Goal: Obtain resource: Obtain resource

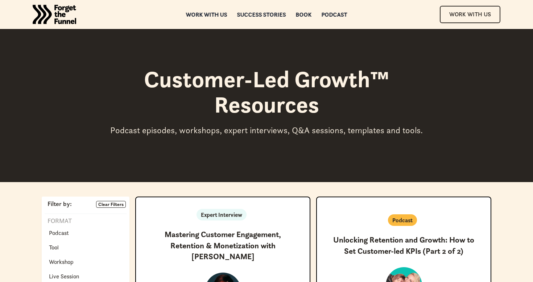
click at [265, 101] on h1 "Customer-Led Growth™ Resources" at bounding box center [266, 92] width 326 height 51
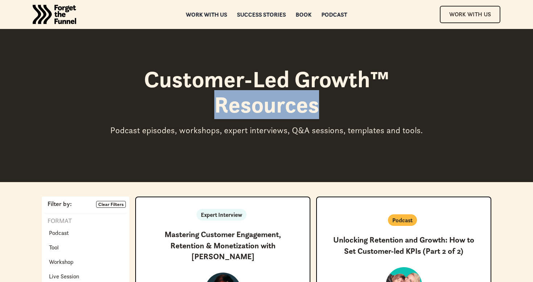
click at [265, 101] on h1 "Customer-Led Growth™ Resources" at bounding box center [266, 92] width 326 height 51
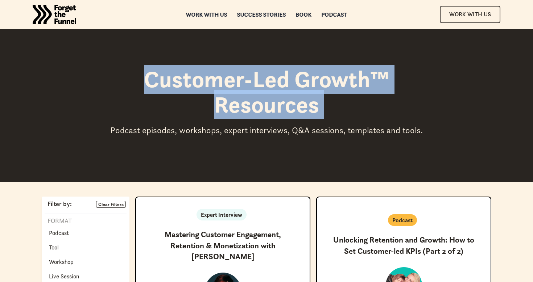
click at [250, 133] on div "Podcast episodes, workshops, expert interviews, Q&A sessions, templates and too…" at bounding box center [266, 130] width 326 height 11
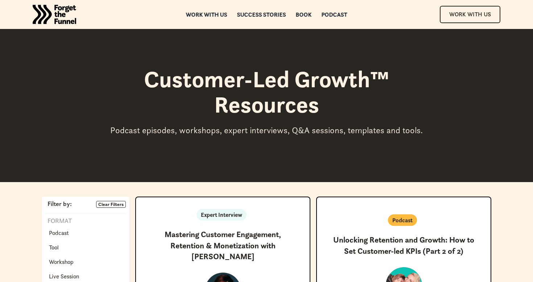
click at [250, 133] on div "Podcast episodes, workshops, expert interviews, Q&A sessions, templates and too…" at bounding box center [266, 130] width 326 height 11
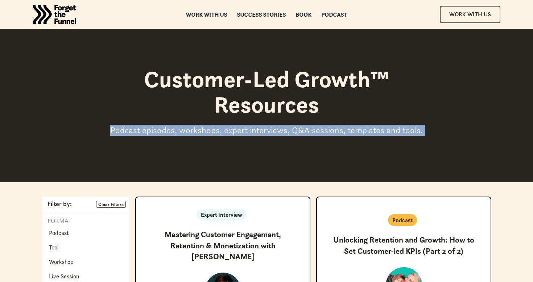
click at [250, 133] on div "Podcast episodes, workshops, expert interviews, Q&A sessions, templates and too…" at bounding box center [266, 130] width 326 height 11
click at [261, 152] on div "Customer-Led Growth™ Resources Podcast episodes, workshops, expert interviews, …" at bounding box center [266, 91] width 533 height 182
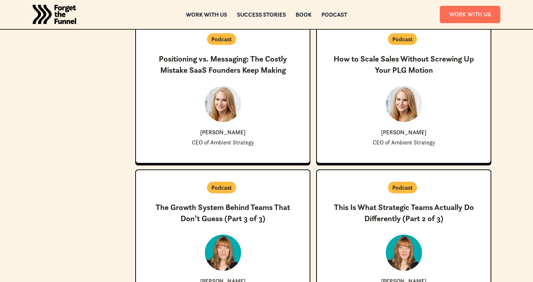
scroll to position [519, 0]
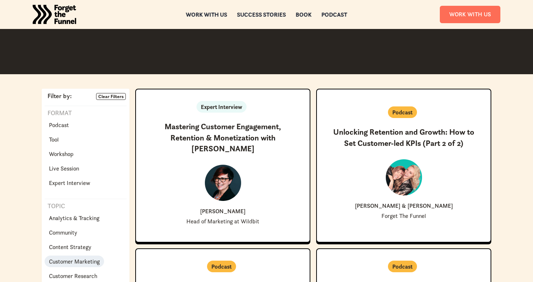
scroll to position [102, 0]
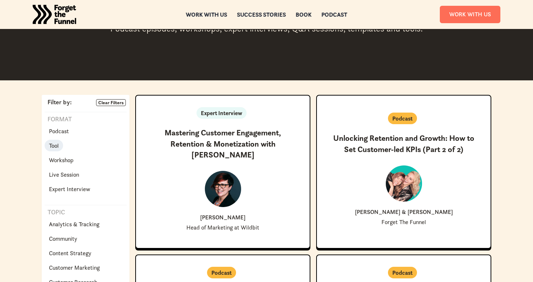
click at [54, 142] on p "Tool" at bounding box center [54, 145] width 10 height 9
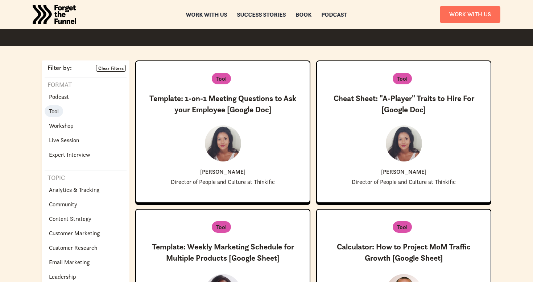
scroll to position [153, 0]
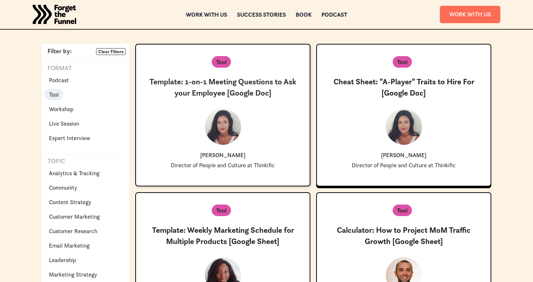
click at [233, 86] on h3 "Template: 1-on-1 Meeting Questions to Ask your Employee [Google Doc]" at bounding box center [223, 87] width 150 height 22
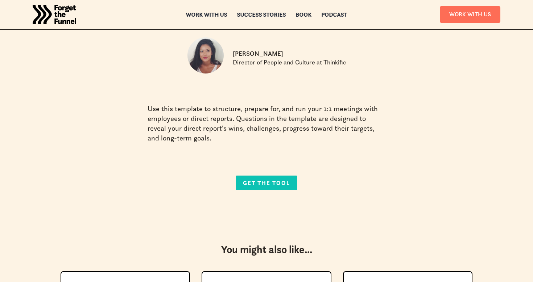
scroll to position [108, 0]
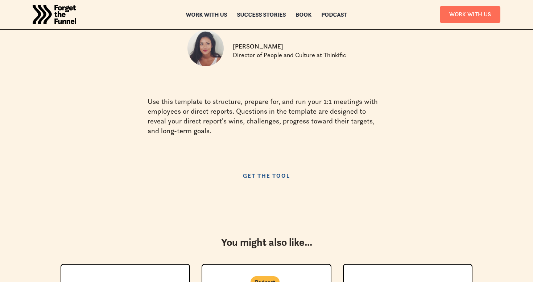
click at [260, 181] on link "Get the Tool" at bounding box center [267, 176] width 62 height 15
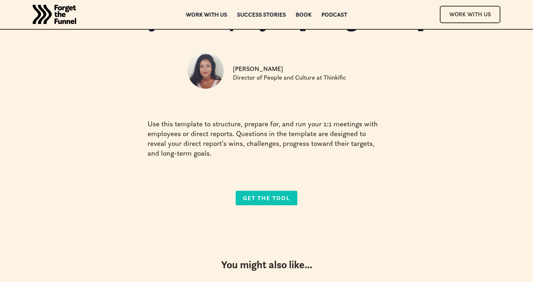
scroll to position [0, 0]
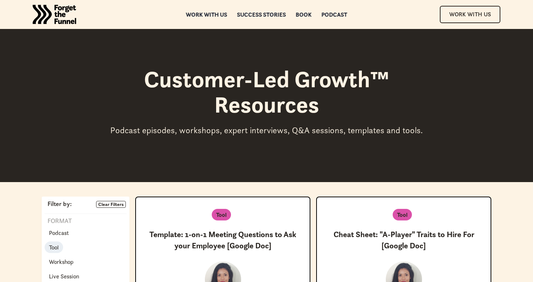
click at [289, 133] on div "Podcast episodes, workshops, expert interviews, Q&A sessions, templates and too…" at bounding box center [266, 130] width 326 height 11
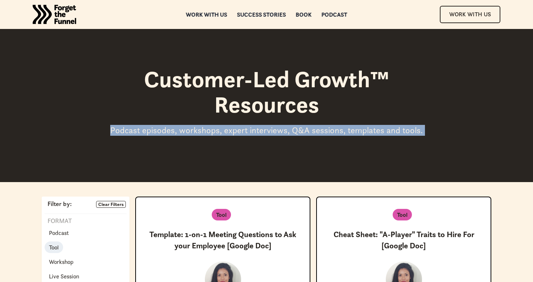
click at [270, 104] on h1 "Customer-Led Growth™ Resources" at bounding box center [266, 92] width 326 height 51
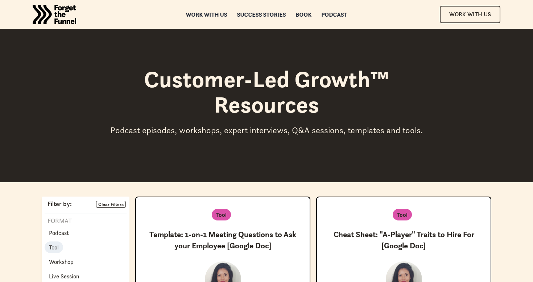
click at [270, 104] on h1 "Customer-Led Growth™ Resources" at bounding box center [266, 92] width 326 height 51
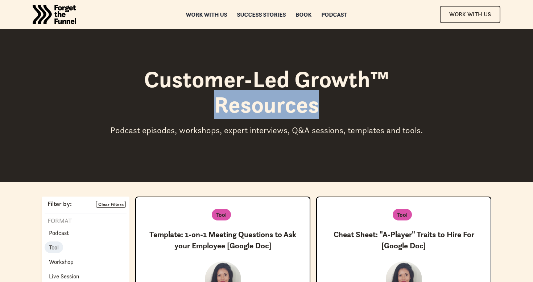
click at [270, 104] on h1 "Customer-Led Growth™ Resources" at bounding box center [266, 92] width 326 height 51
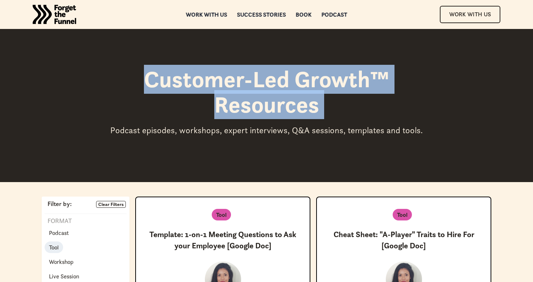
click at [276, 82] on h1 "Customer-Led Growth™ Resources" at bounding box center [266, 92] width 326 height 51
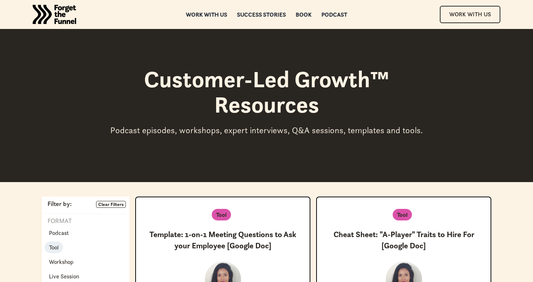
click at [276, 82] on h1 "Customer-Led Growth™ Resources" at bounding box center [266, 92] width 326 height 51
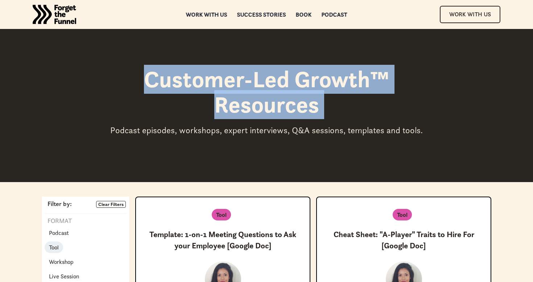
click at [271, 114] on h1 "Customer-Led Growth™ Resources" at bounding box center [266, 92] width 326 height 51
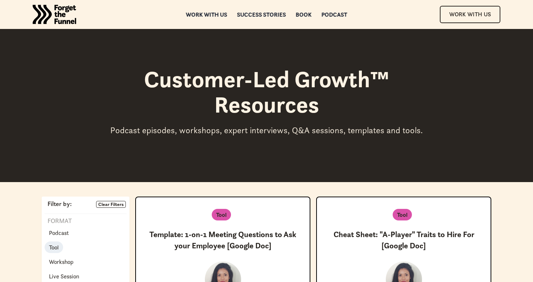
click at [271, 114] on h1 "Customer-Led Growth™ Resources" at bounding box center [266, 92] width 326 height 51
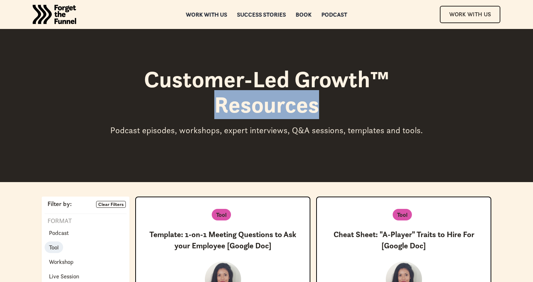
click at [271, 114] on h1 "Customer-Led Growth™ Resources" at bounding box center [266, 92] width 326 height 51
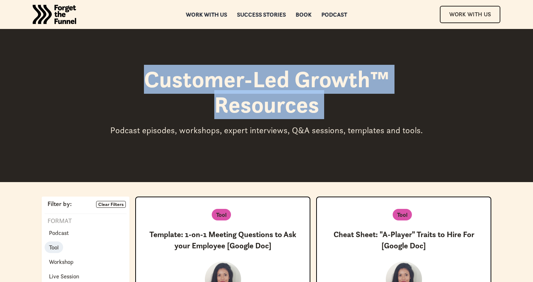
click at [281, 96] on h1 "Customer-Led Growth™ Resources" at bounding box center [266, 92] width 326 height 51
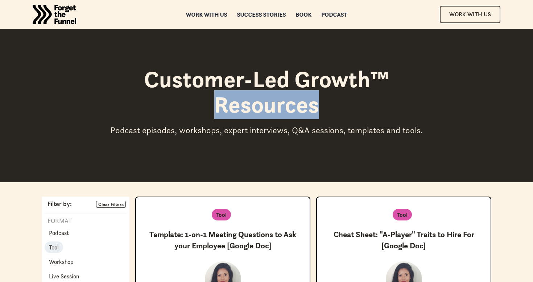
click at [281, 96] on h1 "Customer-Led Growth™ Resources" at bounding box center [266, 92] width 326 height 51
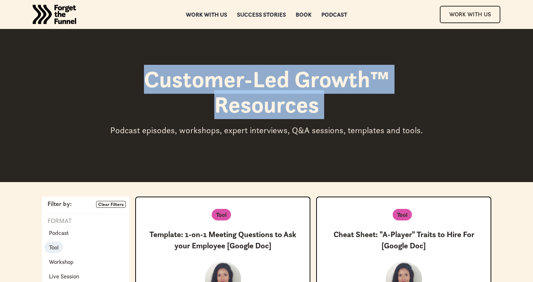
click at [288, 82] on h1 "Customer-Led Growth™ Resources" at bounding box center [266, 92] width 326 height 51
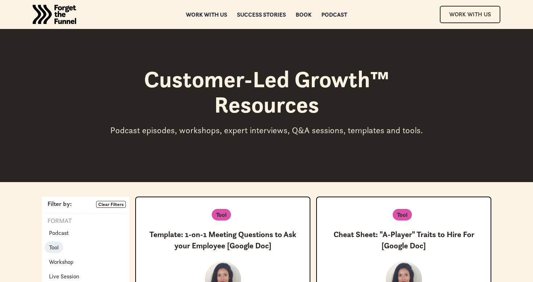
click at [288, 82] on h1 "Customer-Led Growth™ Resources" at bounding box center [266, 92] width 326 height 51
click at [269, 102] on h1 "Customer-Led Growth™ Resources" at bounding box center [266, 92] width 326 height 51
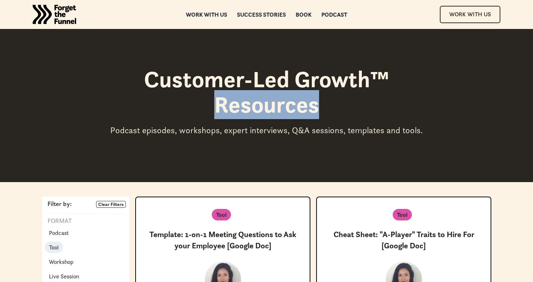
click at [269, 102] on h1 "Customer-Led Growth™ Resources" at bounding box center [266, 92] width 326 height 51
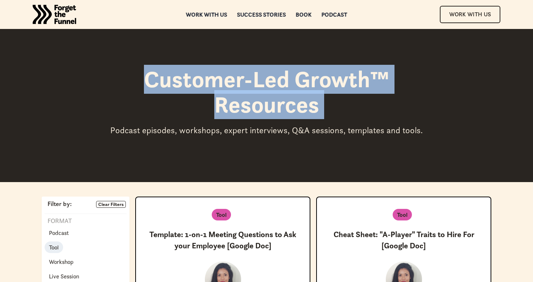
click at [269, 83] on h1 "Customer-Led Growth™ Resources" at bounding box center [266, 92] width 326 height 51
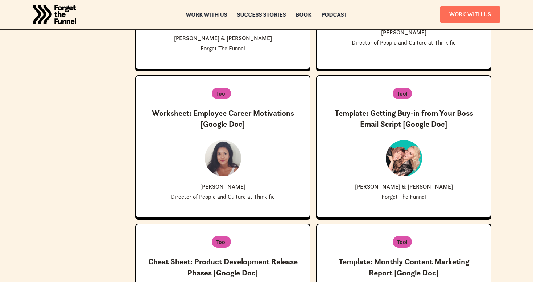
scroll to position [716, 0]
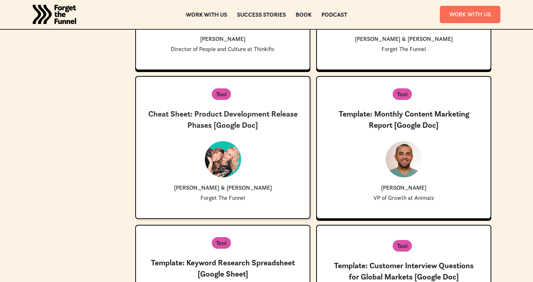
click at [223, 116] on h3 "Cheat Sheet: Product Development Release Phases [Google Doc]" at bounding box center [223, 120] width 150 height 22
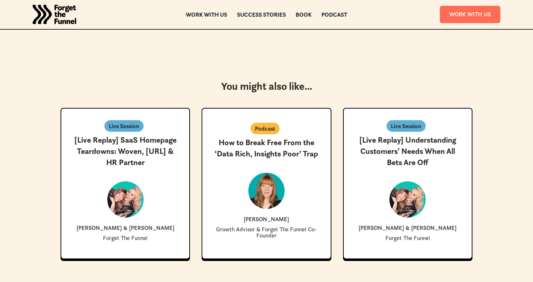
scroll to position [124, 0]
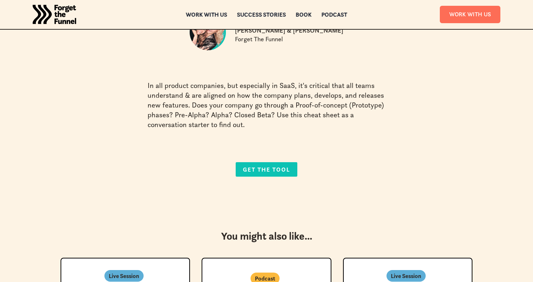
click at [285, 91] on p "In all product companies, but especially in SaaS, it's critical that all teams …" at bounding box center [267, 105] width 238 height 49
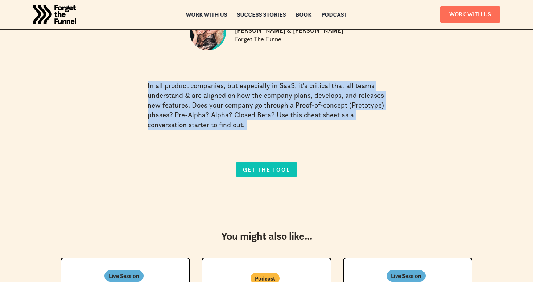
click at [303, 96] on p "In all product companies, but especially in SaaS, it's critical that all teams …" at bounding box center [267, 105] width 238 height 49
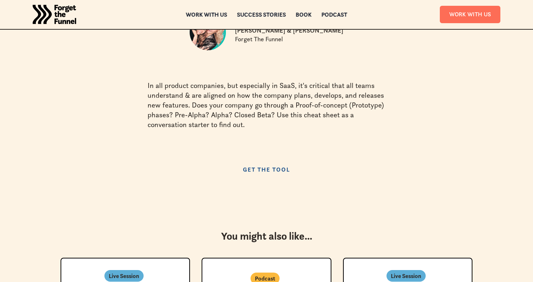
click at [265, 165] on link "Get the Tool" at bounding box center [267, 169] width 62 height 15
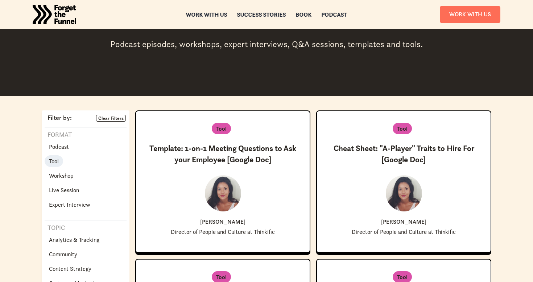
scroll to position [87, 0]
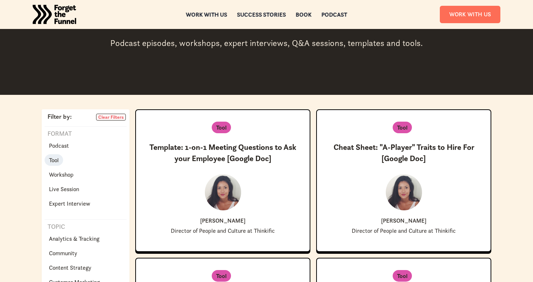
click at [112, 121] on link "Clear Filters" at bounding box center [111, 117] width 30 height 7
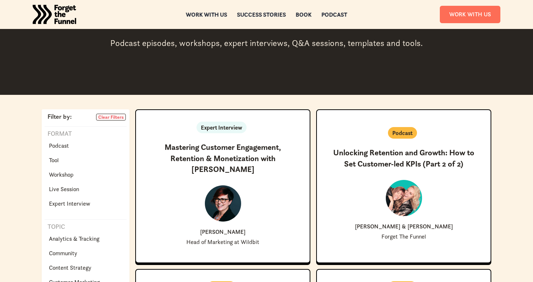
click at [112, 121] on link "Clear Filters" at bounding box center [111, 117] width 30 height 7
